Goal: Task Accomplishment & Management: Use online tool/utility

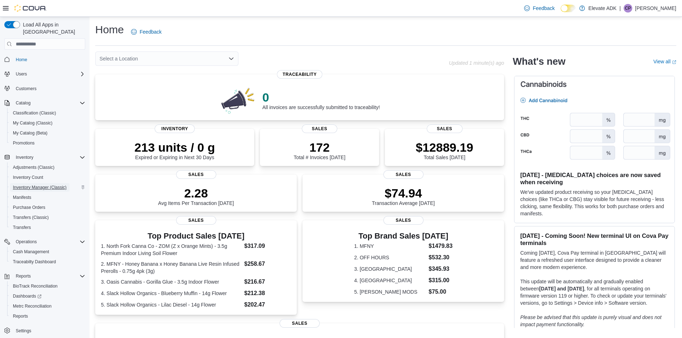
click at [41, 185] on span "Inventory Manager (Classic)" at bounding box center [40, 188] width 54 height 6
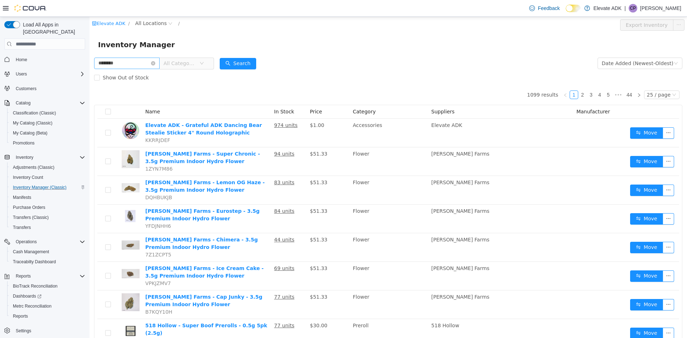
type input "********"
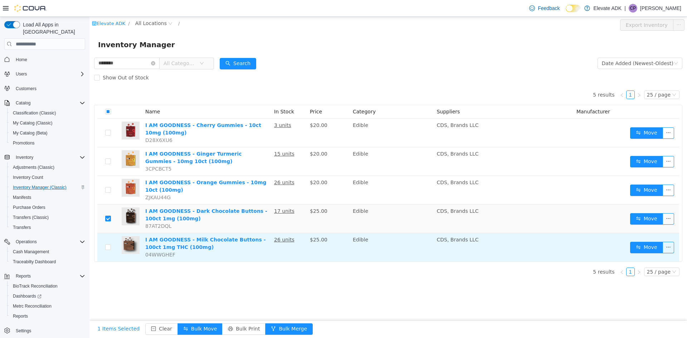
click at [105, 246] on td at bounding box center [107, 247] width 21 height 28
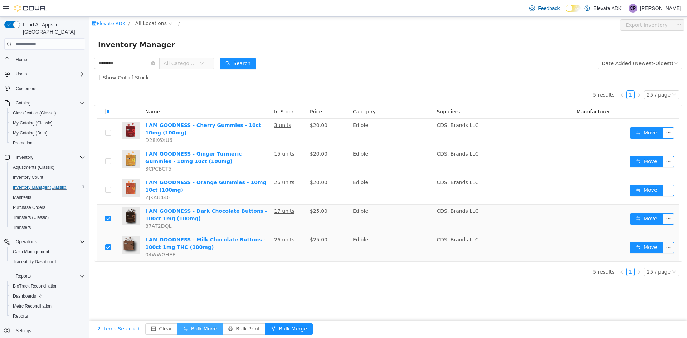
click at [192, 330] on button "Bulk Move" at bounding box center [200, 329] width 45 height 11
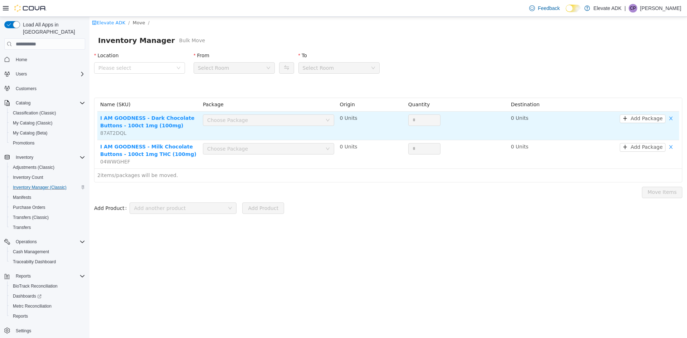
click at [258, 122] on div "Choose Package" at bounding box center [264, 120] width 115 height 7
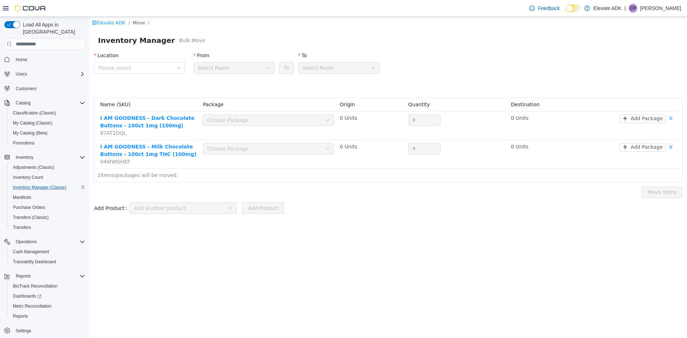
click at [237, 70] on div "Select Room" at bounding box center [232, 68] width 68 height 11
click at [144, 61] on div "Location" at bounding box center [139, 57] width 91 height 10
click at [143, 64] on span "Please select" at bounding box center [135, 67] width 74 height 7
click at [135, 105] on span "[STREET_ADDRESS]" at bounding box center [137, 108] width 50 height 6
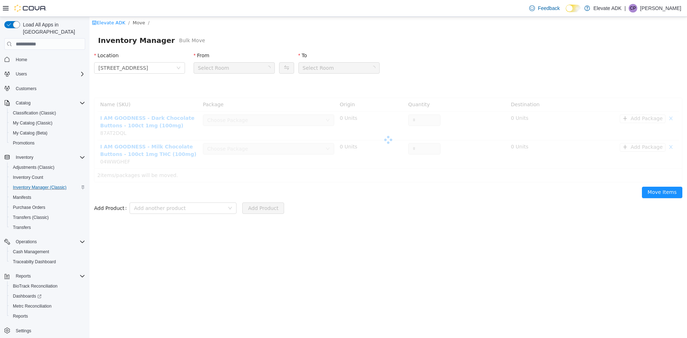
click at [253, 68] on div "Select Room" at bounding box center [232, 68] width 68 height 11
click at [253, 69] on div "Select Room" at bounding box center [232, 68] width 68 height 11
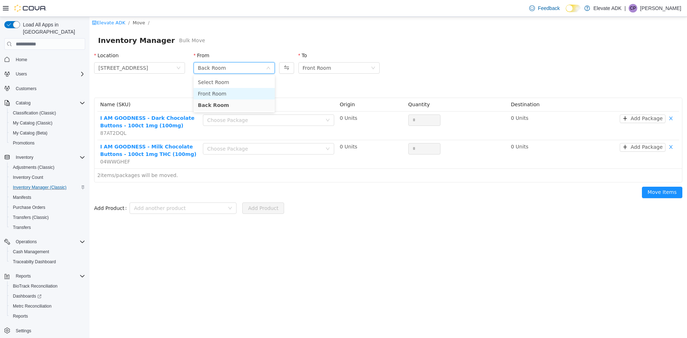
click at [240, 92] on li "Front Room" at bounding box center [234, 93] width 81 height 11
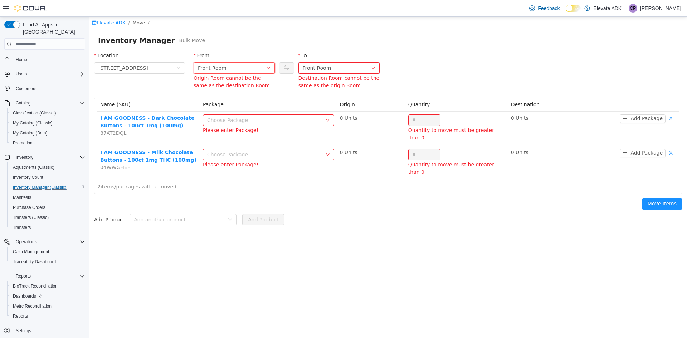
click at [350, 66] on div "Front Room" at bounding box center [337, 68] width 68 height 11
click at [321, 104] on li "Back Room" at bounding box center [339, 105] width 81 height 11
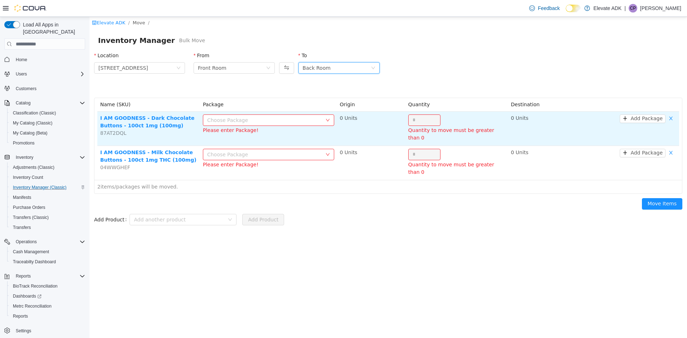
click at [248, 119] on div "Choose Package" at bounding box center [264, 120] width 115 height 7
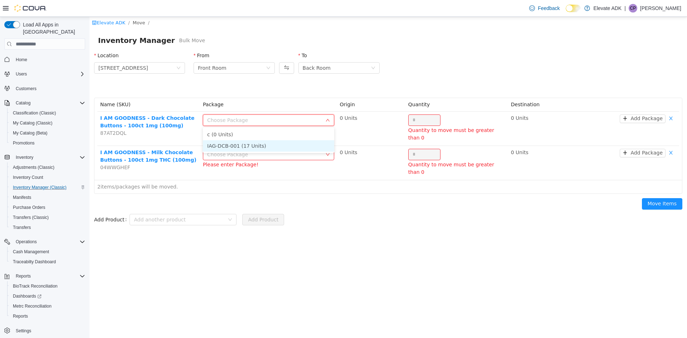
click at [237, 145] on li "IAG-DCB-001 (17 Units)" at bounding box center [268, 145] width 131 height 11
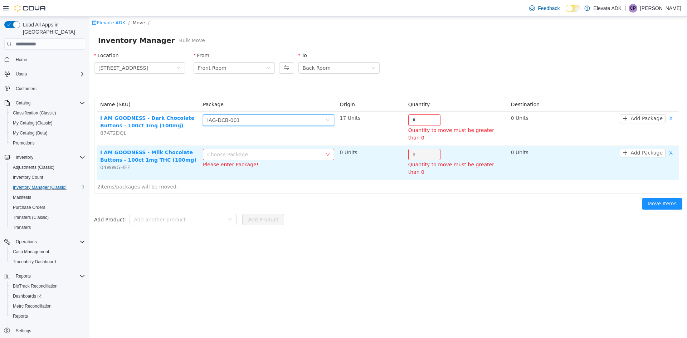
click at [274, 151] on div "Choose Package" at bounding box center [264, 154] width 115 height 7
click at [272, 163] on li "IAG-MCB-001 (26 Units)" at bounding box center [268, 163] width 131 height 11
click at [418, 149] on input "*" at bounding box center [425, 154] width 32 height 11
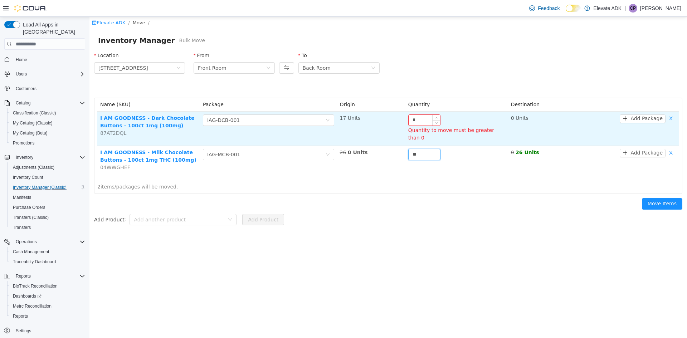
type input "**"
click at [416, 119] on input "*" at bounding box center [425, 120] width 32 height 11
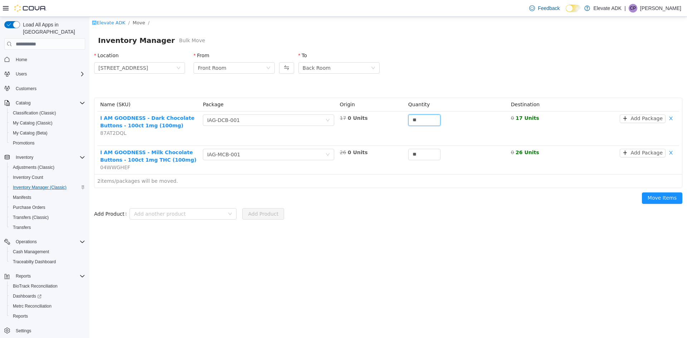
type input "**"
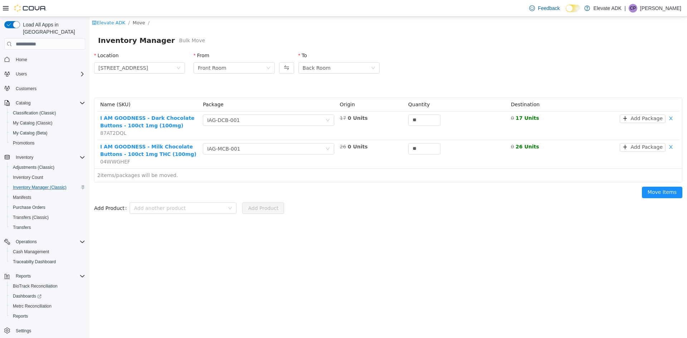
drag, startPoint x: 503, startPoint y: 187, endPoint x: 605, endPoint y: 213, distance: 106.1
click at [503, 187] on form "Location [STREET_ADDRESS] From Front Room To Back Room Name (SKU) Package Origi…" at bounding box center [388, 127] width 589 height 158
click at [651, 187] on button "Move Items" at bounding box center [662, 192] width 40 height 11
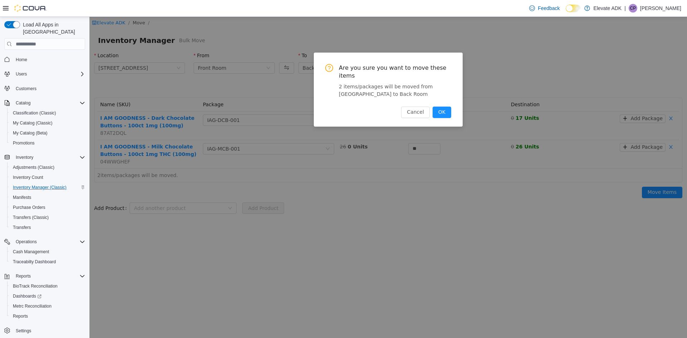
click at [457, 103] on div "Are you sure you want to move these items 2 items/packages will be moved from […" at bounding box center [388, 90] width 149 height 74
click at [451, 102] on div "Are you sure you want to move these items 2 items/packages will be moved from […" at bounding box center [388, 90] width 149 height 74
click at [443, 107] on button "OK" at bounding box center [442, 112] width 19 height 11
